Goal: Entertainment & Leisure: Browse casually

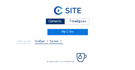
click at [55, 22] on div "Camera's" at bounding box center [55, 21] width 19 height 6
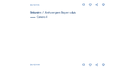
scroll to position [316, 0]
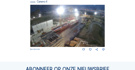
click at [96, 24] on img at bounding box center [67, 26] width 75 height 42
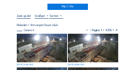
scroll to position [29, 0]
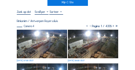
click at [38, 36] on img at bounding box center [42, 44] width 50 height 29
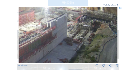
click at [90, 31] on img at bounding box center [68, 35] width 99 height 56
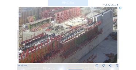
drag, startPoint x: 65, startPoint y: 36, endPoint x: 75, endPoint y: 43, distance: 12.1
click at [108, 27] on img at bounding box center [68, 35] width 99 height 56
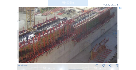
drag, startPoint x: 79, startPoint y: 35, endPoint x: 82, endPoint y: 30, distance: 6.2
click at [82, 30] on img at bounding box center [68, 35] width 99 height 56
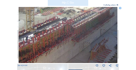
drag, startPoint x: 70, startPoint y: 30, endPoint x: 103, endPoint y: 36, distance: 33.4
click at [103, 36] on img at bounding box center [68, 35] width 99 height 56
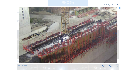
drag, startPoint x: 70, startPoint y: 34, endPoint x: 83, endPoint y: 23, distance: 16.9
click at [81, 24] on img at bounding box center [68, 35] width 99 height 56
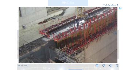
drag, startPoint x: 78, startPoint y: 33, endPoint x: 55, endPoint y: 36, distance: 23.3
click at [52, 37] on img at bounding box center [68, 35] width 99 height 56
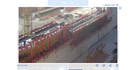
click at [65, 43] on img at bounding box center [68, 35] width 99 height 56
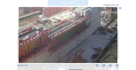
click at [65, 44] on img at bounding box center [68, 35] width 99 height 56
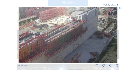
click at [76, 42] on img at bounding box center [68, 35] width 99 height 56
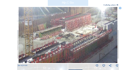
drag, startPoint x: 103, startPoint y: 48, endPoint x: 60, endPoint y: 39, distance: 44.0
click at [110, 49] on img at bounding box center [68, 35] width 99 height 56
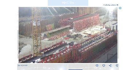
drag, startPoint x: 61, startPoint y: 38, endPoint x: 64, endPoint y: 36, distance: 3.9
click at [91, 33] on img at bounding box center [68, 35] width 99 height 56
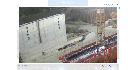
drag, startPoint x: 90, startPoint y: 29, endPoint x: 94, endPoint y: 27, distance: 5.0
click at [94, 27] on img at bounding box center [68, 35] width 99 height 56
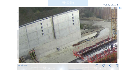
drag, startPoint x: 83, startPoint y: 32, endPoint x: 100, endPoint y: 26, distance: 17.8
click at [100, 26] on img at bounding box center [68, 35] width 99 height 56
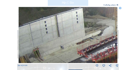
click at [99, 27] on img at bounding box center [68, 35] width 99 height 56
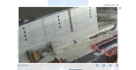
drag, startPoint x: 97, startPoint y: 28, endPoint x: 107, endPoint y: 27, distance: 9.5
click at [106, 27] on img at bounding box center [68, 35] width 99 height 56
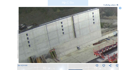
drag, startPoint x: 99, startPoint y: 35, endPoint x: 91, endPoint y: 41, distance: 9.7
click at [91, 41] on img at bounding box center [68, 35] width 99 height 56
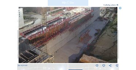
drag, startPoint x: 102, startPoint y: 38, endPoint x: 46, endPoint y: 24, distance: 57.7
click at [46, 24] on img at bounding box center [68, 35] width 99 height 56
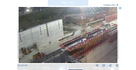
drag, startPoint x: 46, startPoint y: 23, endPoint x: 80, endPoint y: 33, distance: 36.0
click at [83, 34] on img at bounding box center [68, 35] width 99 height 56
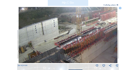
drag, startPoint x: 75, startPoint y: 32, endPoint x: 70, endPoint y: 31, distance: 4.9
click at [70, 31] on img at bounding box center [68, 35] width 99 height 56
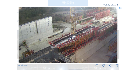
drag, startPoint x: 69, startPoint y: 31, endPoint x: 63, endPoint y: 30, distance: 6.0
click at [63, 30] on img at bounding box center [68, 35] width 99 height 56
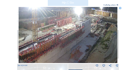
drag, startPoint x: 53, startPoint y: 28, endPoint x: 48, endPoint y: 27, distance: 5.2
click at [33, 30] on img at bounding box center [68, 35] width 99 height 56
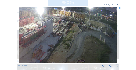
drag, startPoint x: 42, startPoint y: 26, endPoint x: 14, endPoint y: 25, distance: 28.2
click at [14, 25] on div "Scroll om door de tijd te reizen | Druk op de 'Alt'-knop + scroll om te Zoomen …" at bounding box center [68, 35] width 136 height 70
click at [120, 8] on icon at bounding box center [120, 8] width 3 height 3
